Goal: Task Accomplishment & Management: Use online tool/utility

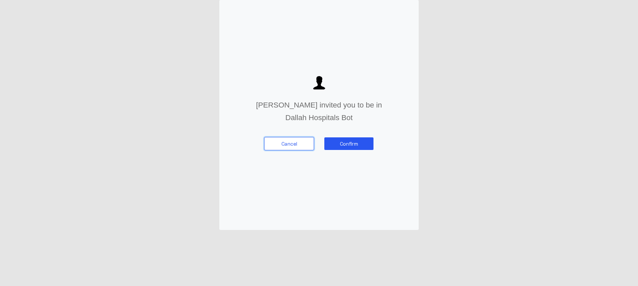
click at [294, 148] on button "Cancel" at bounding box center [289, 143] width 50 height 13
